Goal: Task Accomplishment & Management: Manage account settings

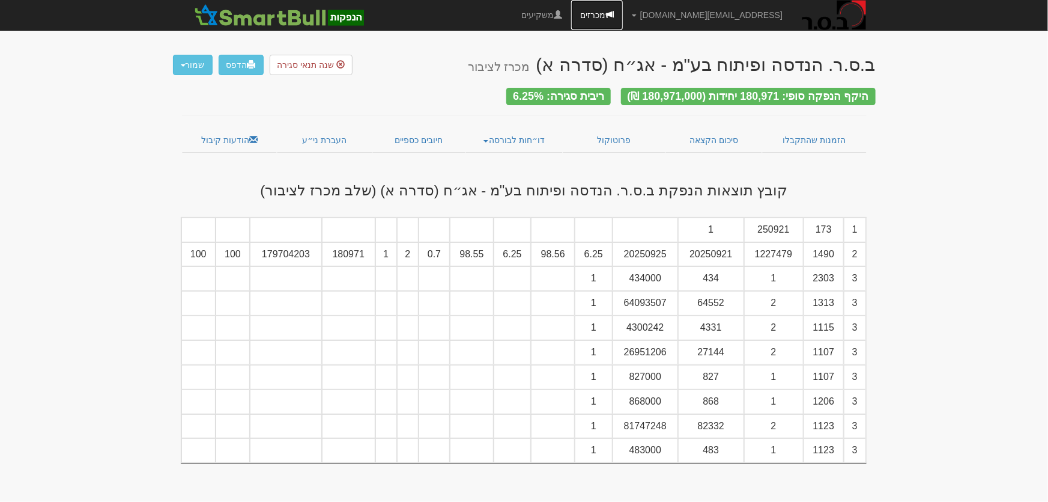
click at [623, 9] on link "מכרזים" at bounding box center [597, 15] width 52 height 30
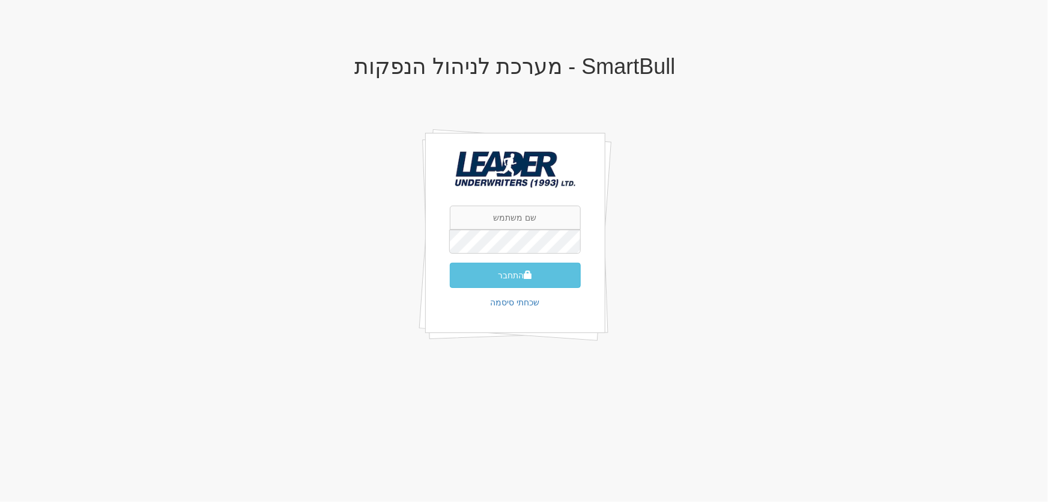
type input "[EMAIL_ADDRESS][DOMAIN_NAME]"
click at [536, 267] on button "התחבר" at bounding box center [515, 275] width 131 height 25
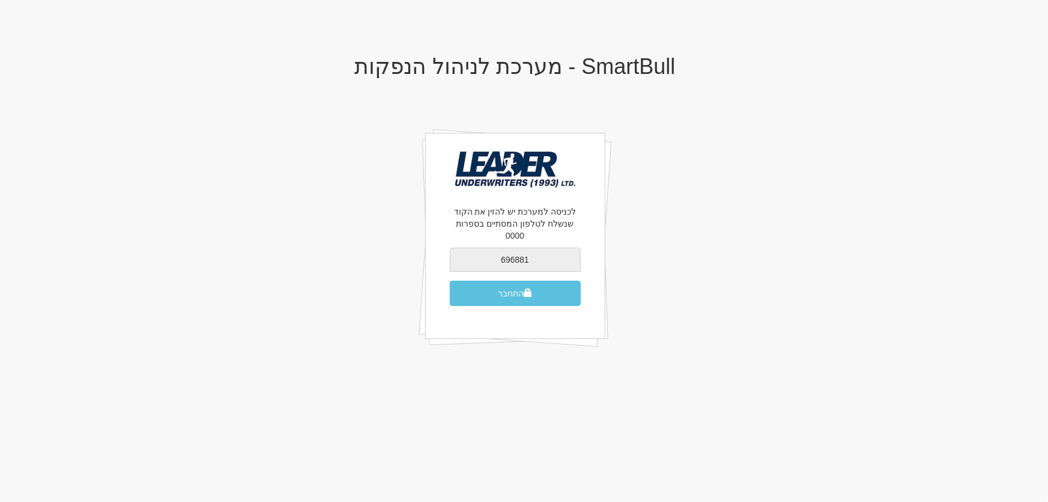
type input "696881"
click at [450, 281] on button "התחבר" at bounding box center [515, 293] width 131 height 25
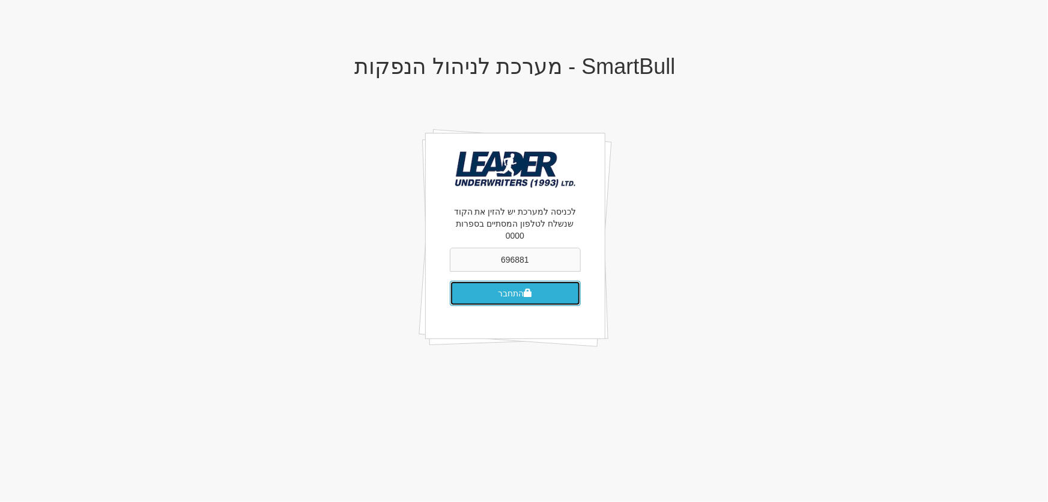
click at [504, 283] on button "התחבר" at bounding box center [515, 293] width 131 height 25
click at [502, 284] on button "התחבר" at bounding box center [515, 293] width 131 height 25
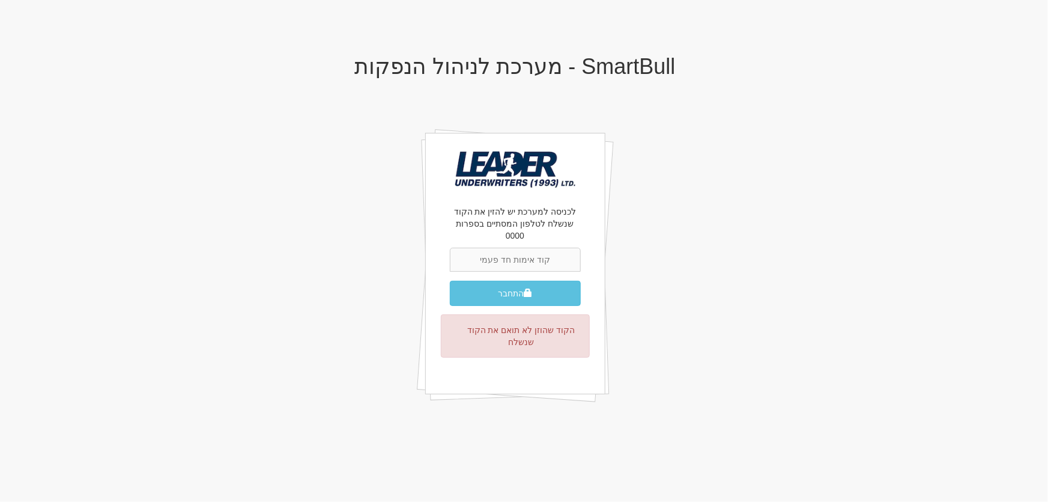
drag, startPoint x: 511, startPoint y: 244, endPoint x: 533, endPoint y: 233, distance: 25.3
click at [511, 248] on input "text" at bounding box center [515, 260] width 131 height 24
type input "855242"
click at [505, 281] on button "התחבר" at bounding box center [515, 293] width 131 height 25
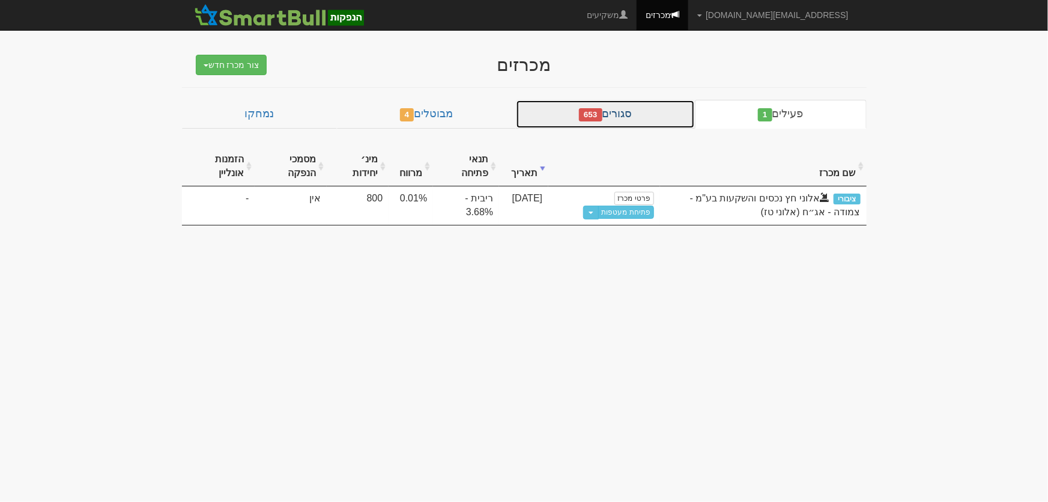
click at [631, 119] on link "סגורים 653" at bounding box center [605, 114] width 179 height 29
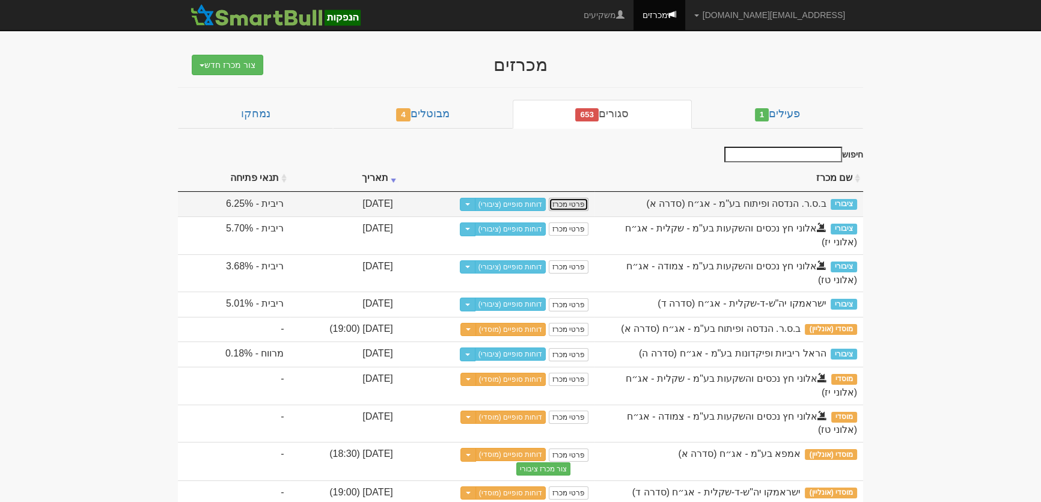
click at [588, 205] on link "פרטי מכרז" at bounding box center [568, 204] width 40 height 13
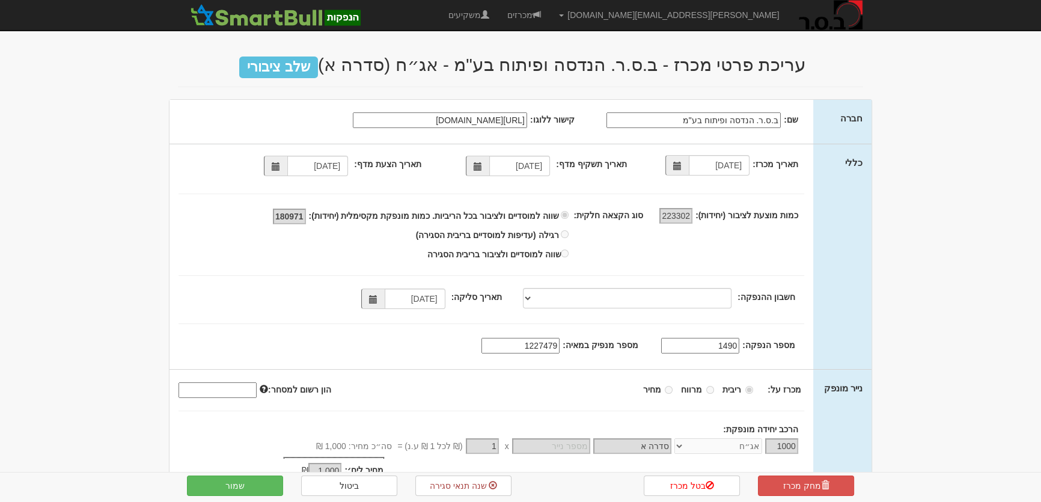
click at [526, 342] on input "1227479" at bounding box center [520, 346] width 78 height 16
click at [730, 343] on input "1490" at bounding box center [700, 346] width 78 height 16
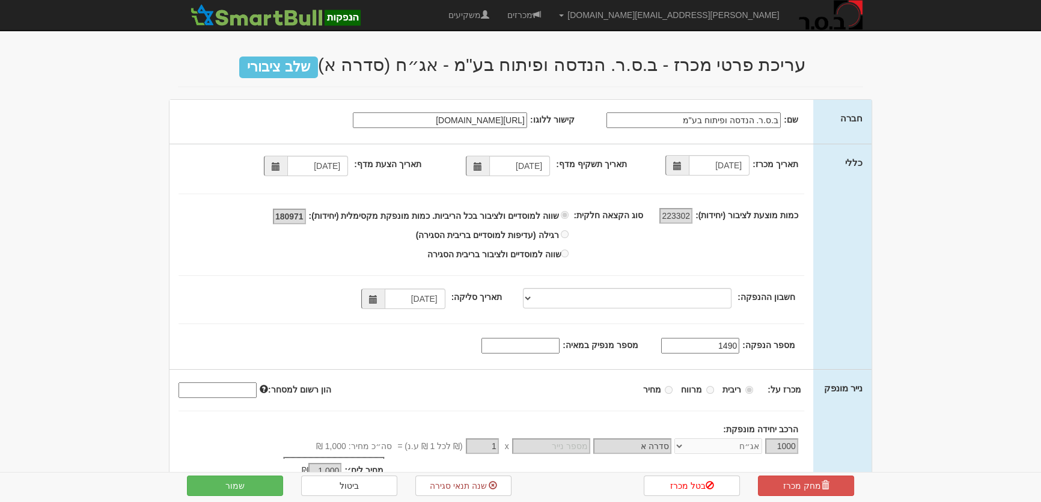
paste input "227479"
type input "1227479"
click at [533, 342] on input "מספר מנפיק במאיה:" at bounding box center [520, 346] width 78 height 16
type input "1490"
click at [258, 487] on button "שמור" at bounding box center [235, 485] width 96 height 20
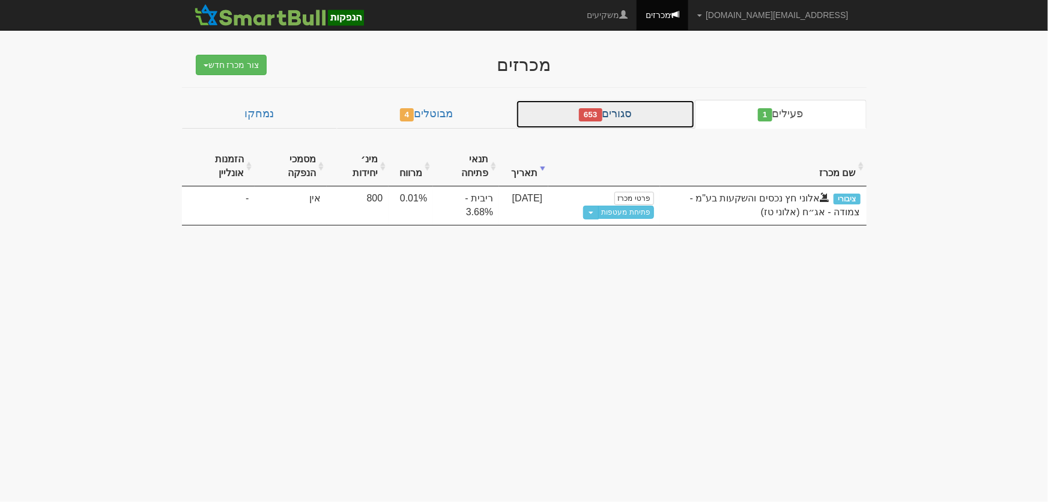
click at [615, 108] on link "סגורים 653" at bounding box center [605, 114] width 179 height 29
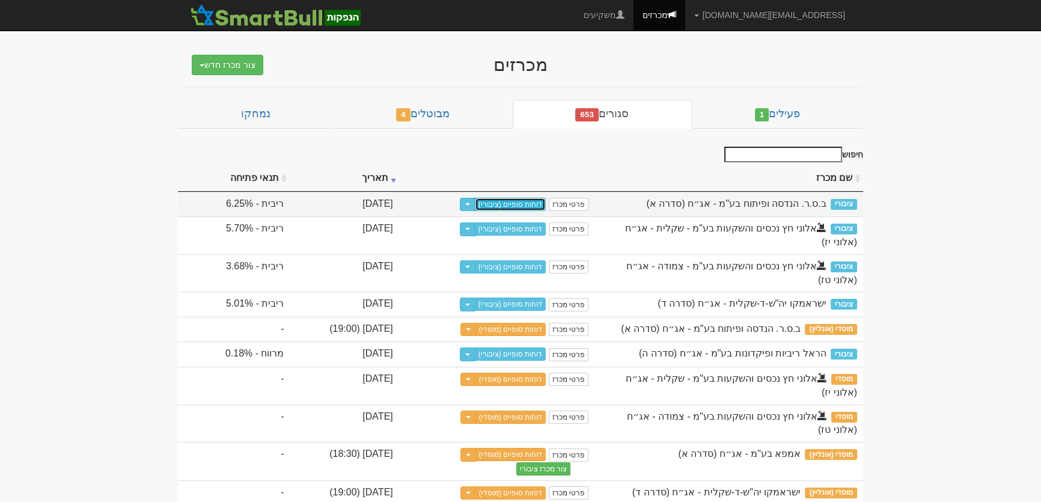
click at [546, 202] on link "דוחות סופיים (ציבורי)" at bounding box center [510, 204] width 71 height 13
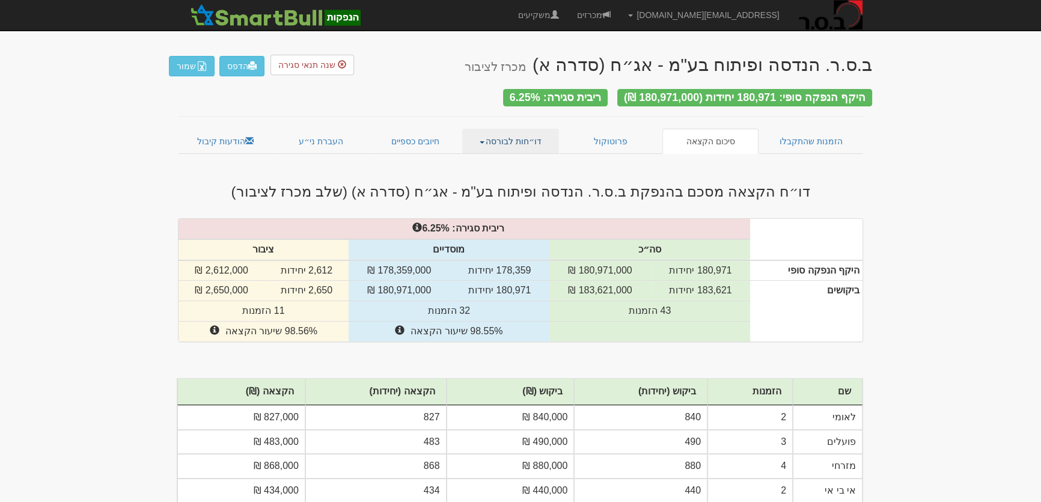
click at [509, 136] on link "דו״חות לבורסה" at bounding box center [510, 141] width 97 height 25
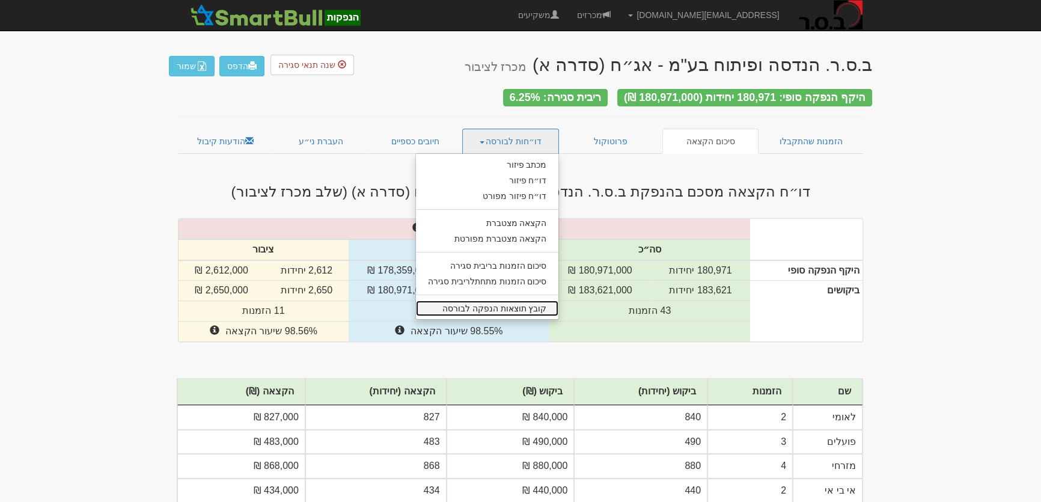
click at [516, 302] on link "קובץ תוצאות הנפקה לבורסה" at bounding box center [487, 308] width 143 height 16
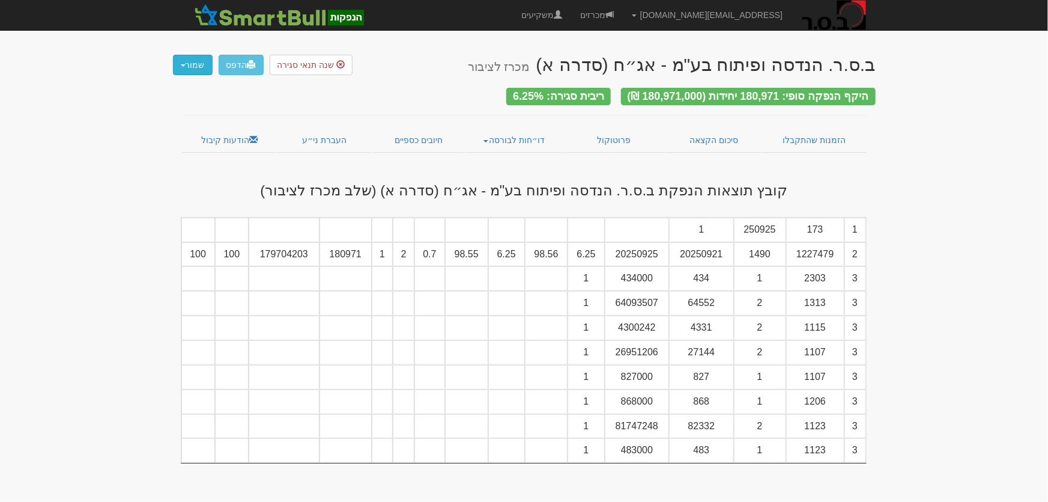
click at [189, 68] on button "שמור" at bounding box center [193, 65] width 40 height 20
click at [184, 115] on link "קובץ tase" at bounding box center [164, 115] width 95 height 16
click at [190, 65] on button "שמור" at bounding box center [193, 65] width 40 height 20
click at [190, 129] on link "קובץ csv" at bounding box center [164, 131] width 95 height 16
click at [713, 132] on link "סיכום הקצאה" at bounding box center [714, 139] width 97 height 25
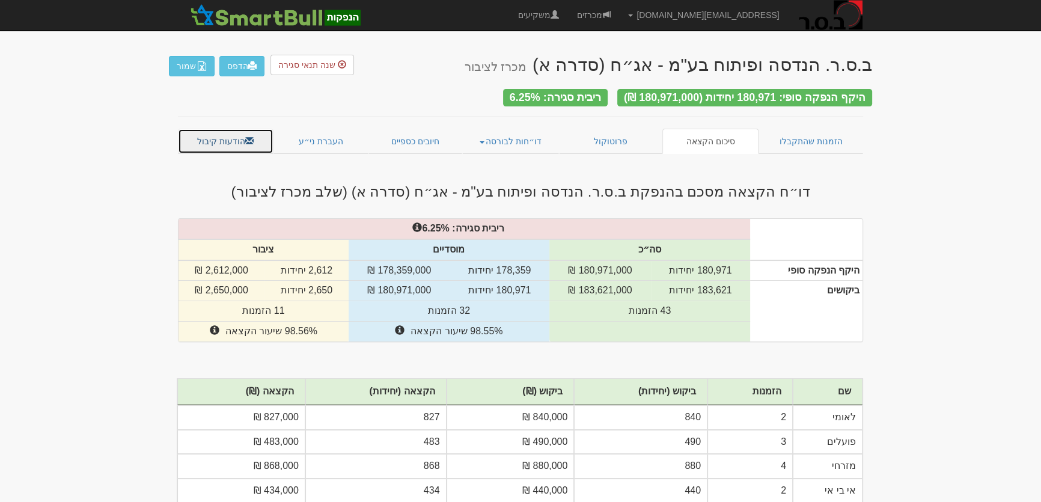
click at [211, 133] on link "הודעות קיבול" at bounding box center [226, 141] width 96 height 25
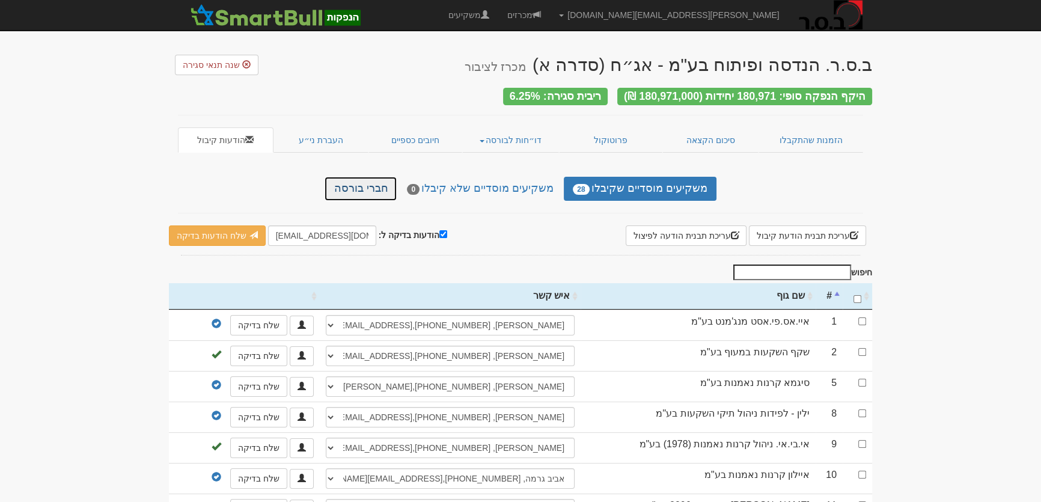
click at [359, 186] on link "חברי בורסה" at bounding box center [360, 189] width 72 height 24
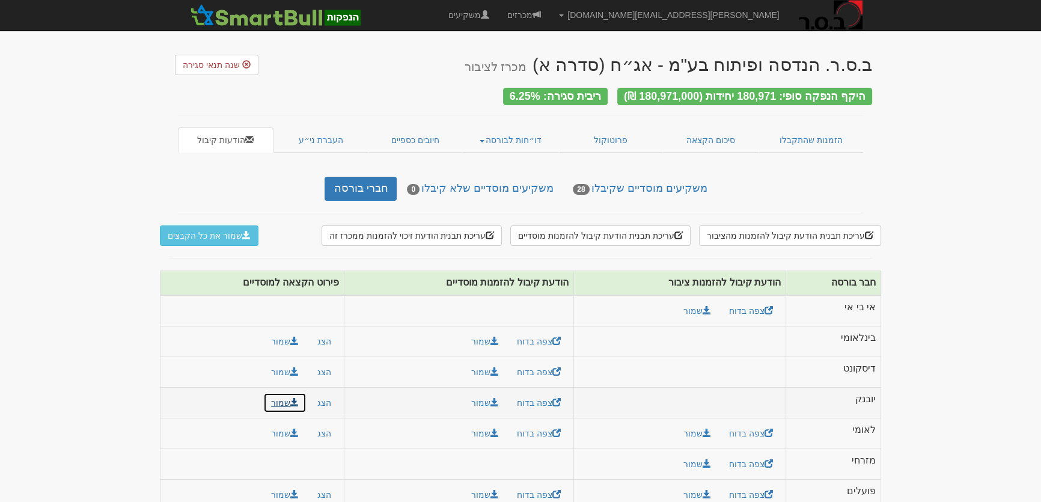
click at [276, 395] on button "שמור" at bounding box center [284, 402] width 43 height 20
click at [550, 14] on link "מכרזים" at bounding box center [524, 15] width 52 height 30
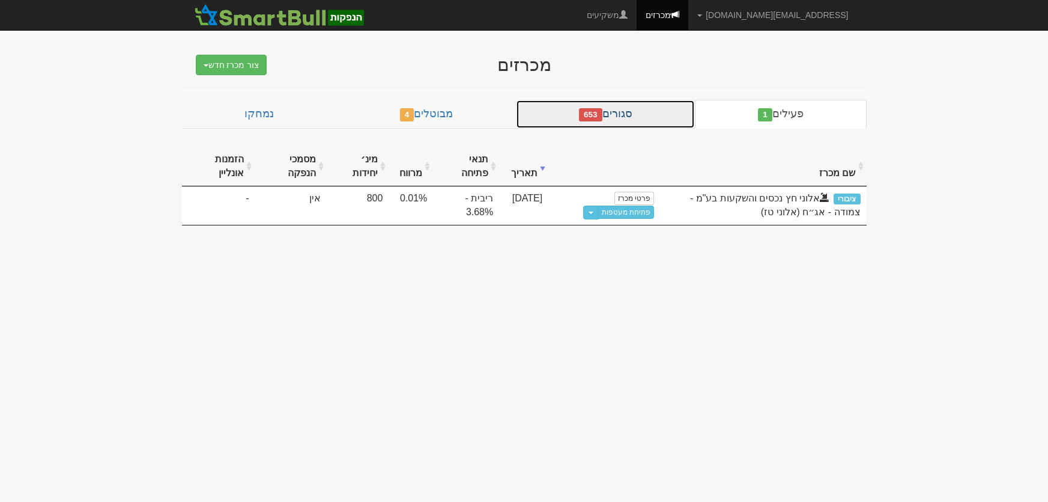
click at [625, 112] on link "סגורים 653" at bounding box center [605, 114] width 179 height 29
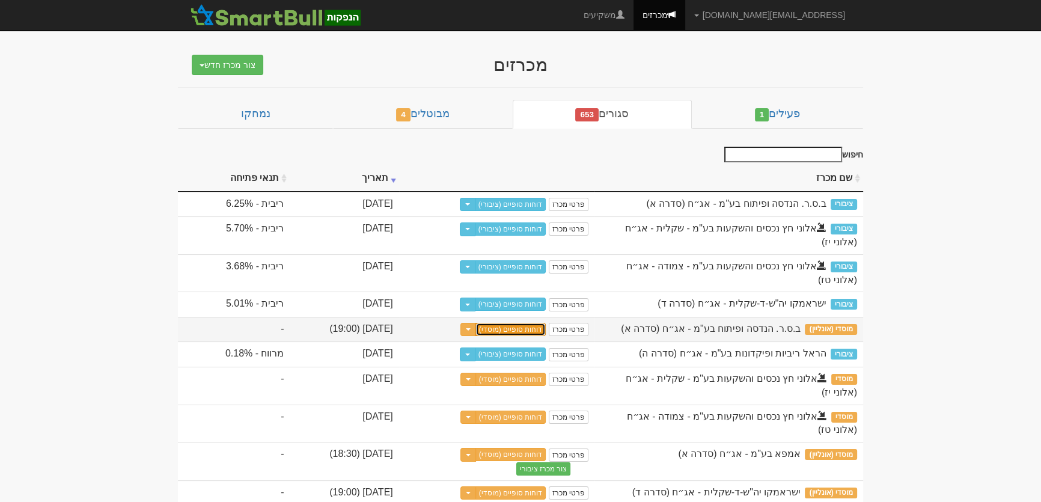
click at [546, 336] on link "דוחות סופיים (מוסדי)" at bounding box center [510, 329] width 71 height 13
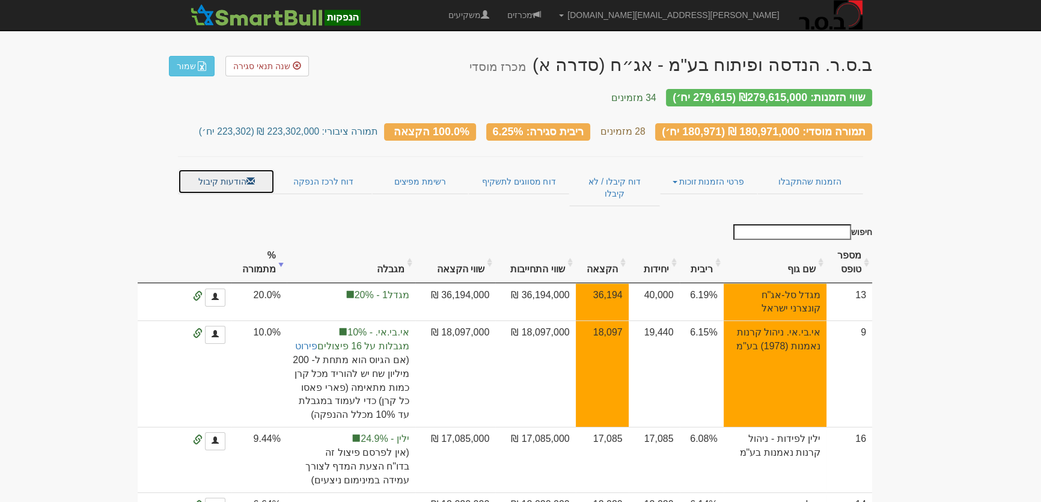
click at [233, 172] on link "הודעות קיבול" at bounding box center [226, 181] width 97 height 25
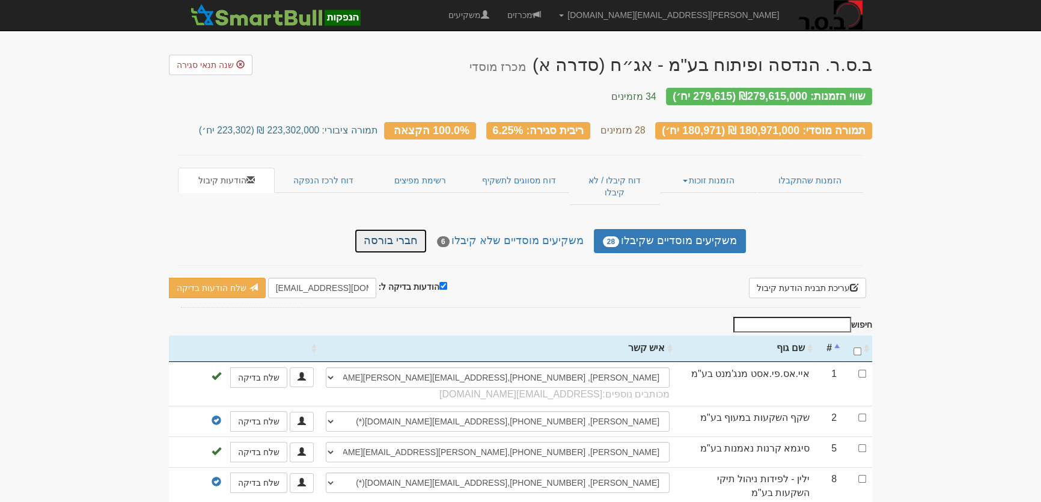
click at [419, 229] on link "חברי בורסה" at bounding box center [390, 241] width 72 height 24
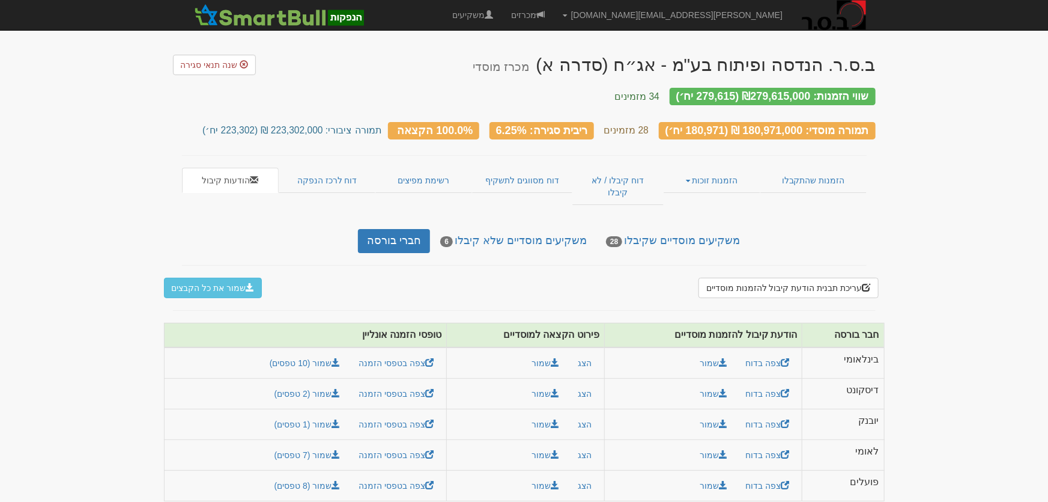
click at [871, 229] on div "משקיעים מוסדיים שקיבלו 28 משקיעים מוסדיים שלא קיבלו 6 חברי בורסה" at bounding box center [524, 241] width 703 height 24
click at [554, 18] on link "מכרזים" at bounding box center [528, 15] width 52 height 30
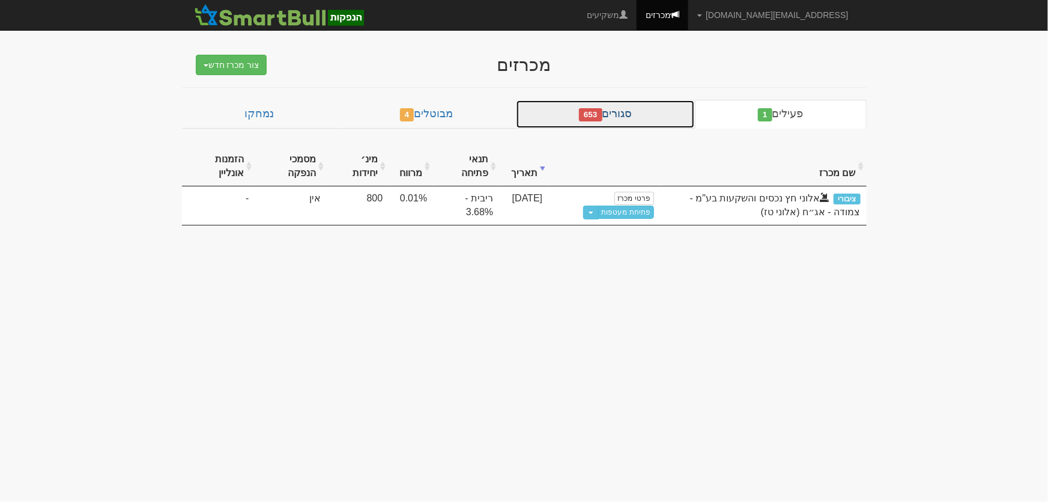
click at [637, 109] on link "סגורים 653" at bounding box center [605, 114] width 179 height 29
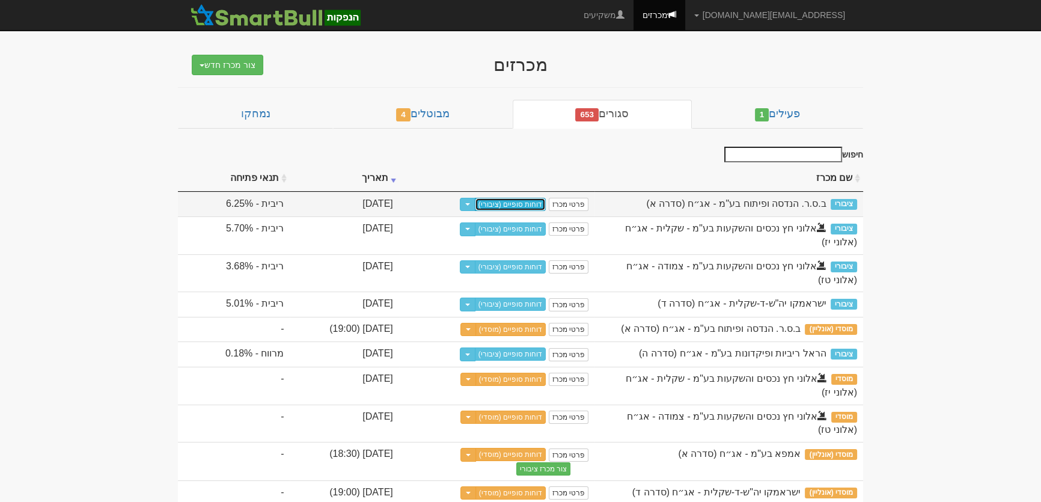
click at [546, 198] on link "דוחות סופיים (ציבורי)" at bounding box center [510, 204] width 71 height 13
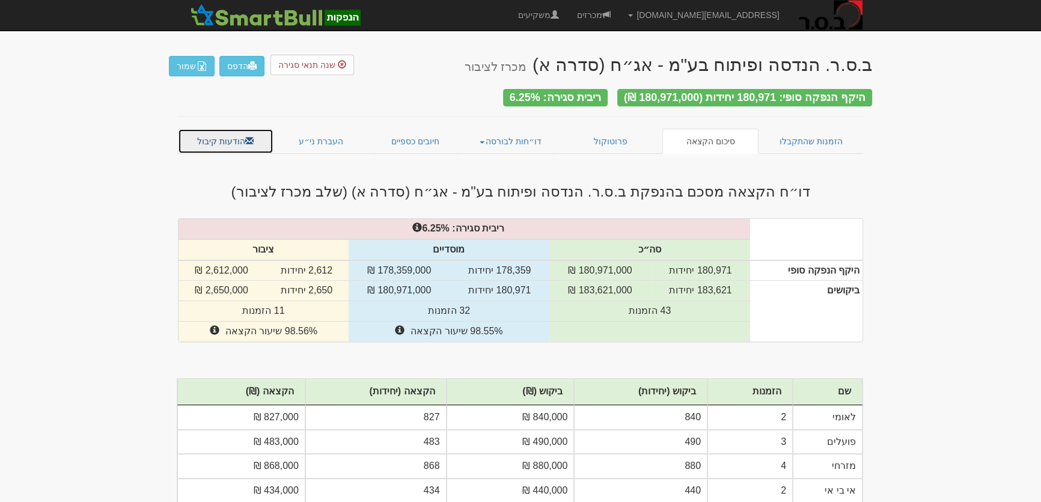
drag, startPoint x: 210, startPoint y: 137, endPoint x: 356, endPoint y: 149, distance: 146.5
click at [210, 136] on link "הודעות קיבול" at bounding box center [226, 141] width 96 height 25
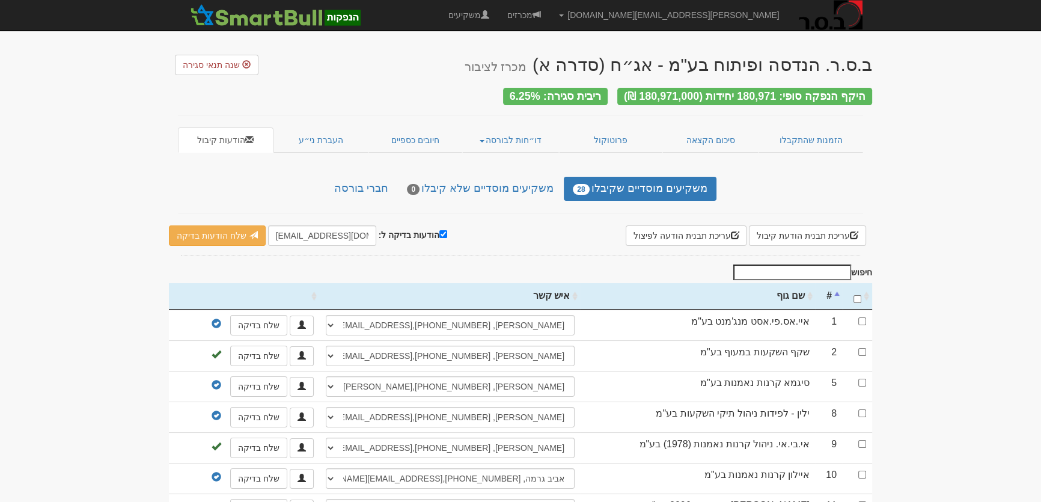
click at [330, 183] on div "משקיעים מוסדיים שקיבלו 28 משקיעים מוסדיים שלא קיבלו 0 חברי בורסה" at bounding box center [520, 189] width 703 height 24
click at [371, 187] on link "חברי בורסה" at bounding box center [360, 189] width 72 height 24
